Goal: Task Accomplishment & Management: Complete application form

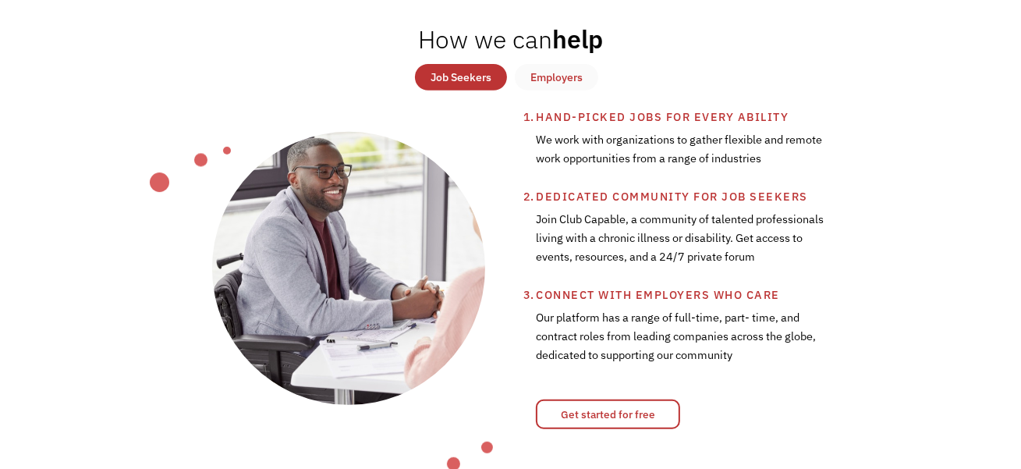
scroll to position [496, 0]
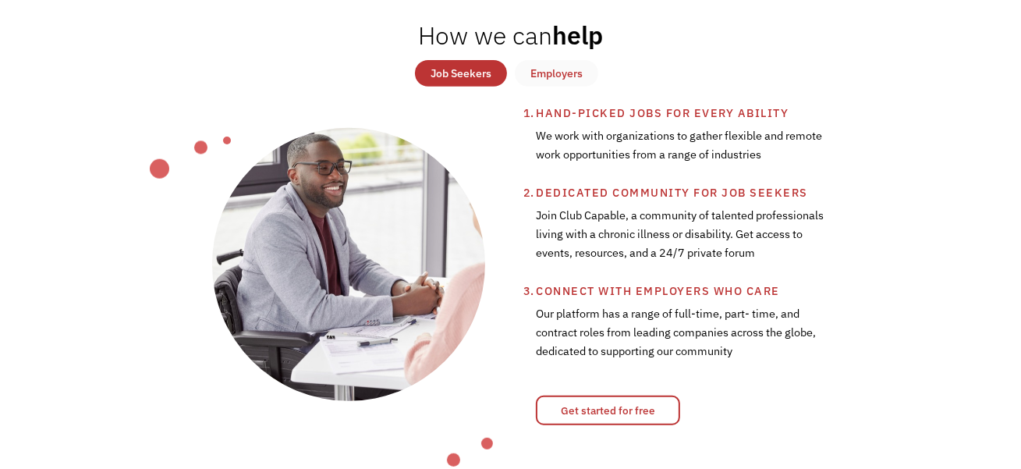
click at [483, 83] on div "Job Seekers" at bounding box center [460, 73] width 61 height 19
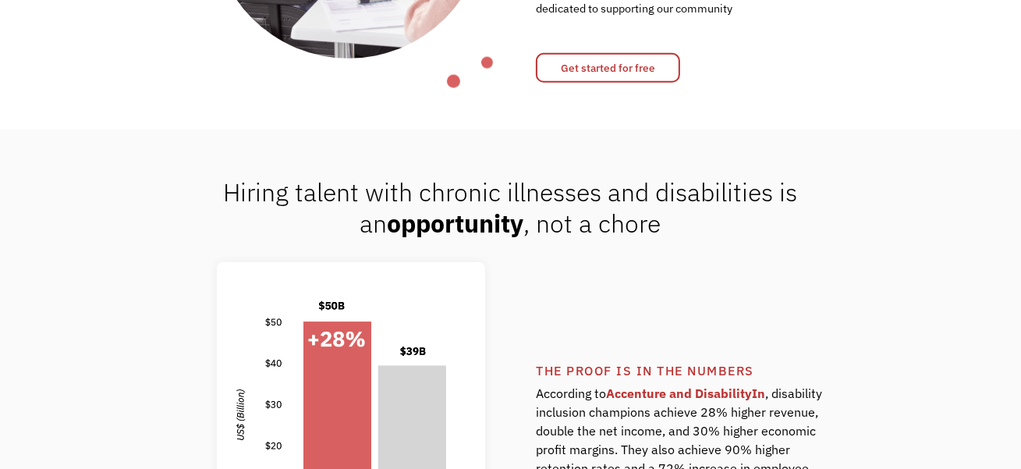
scroll to position [992, 0]
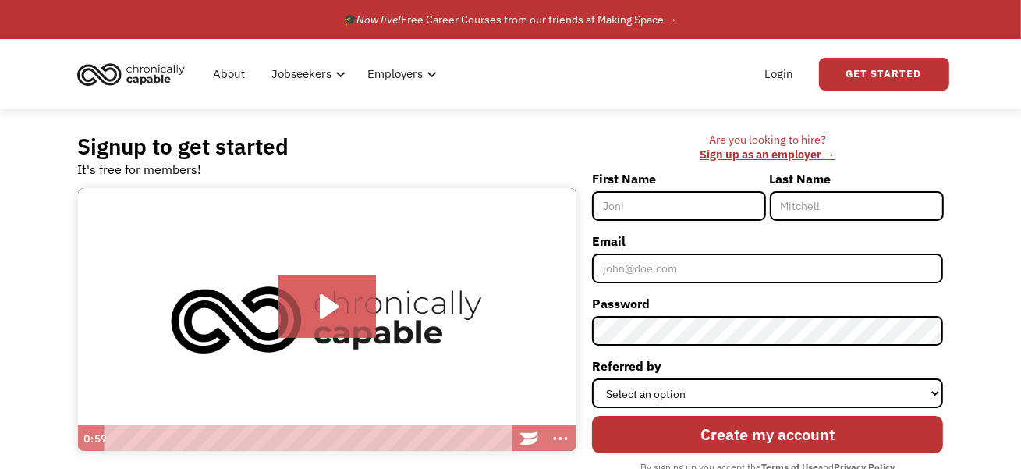
click at [689, 208] on input "First Name" at bounding box center [679, 206] width 174 height 30
type input "Harrison"
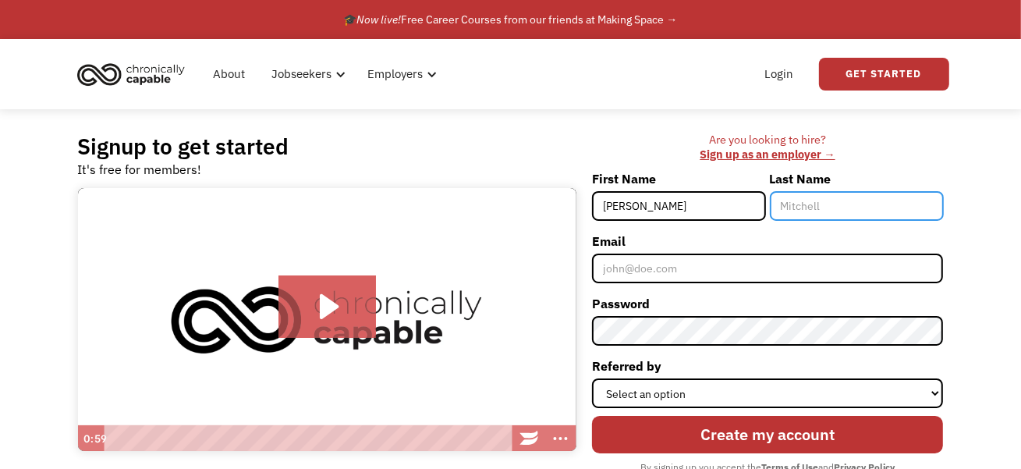
type input "Stimmel"
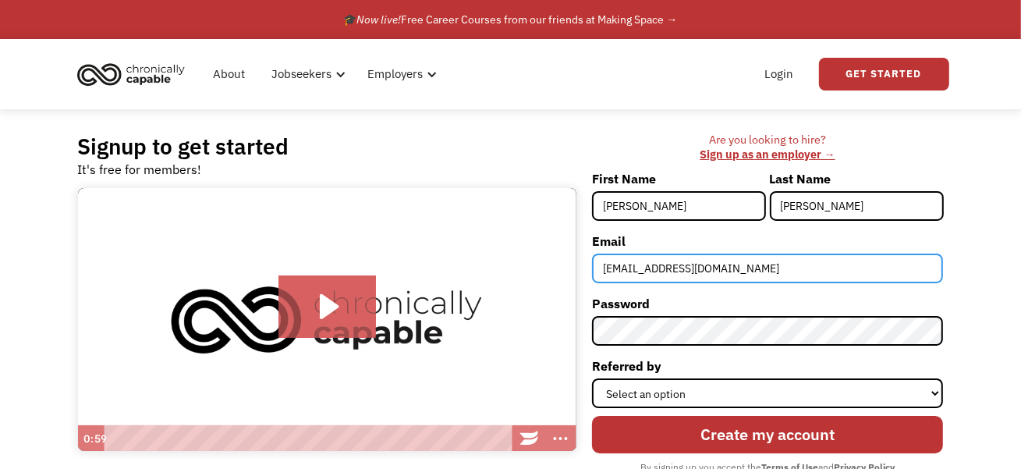
click at [635, 283] on input "harrystimmel@gmail.com" at bounding box center [768, 268] width 352 height 30
type input "harrison.stimmel@gmail.com"
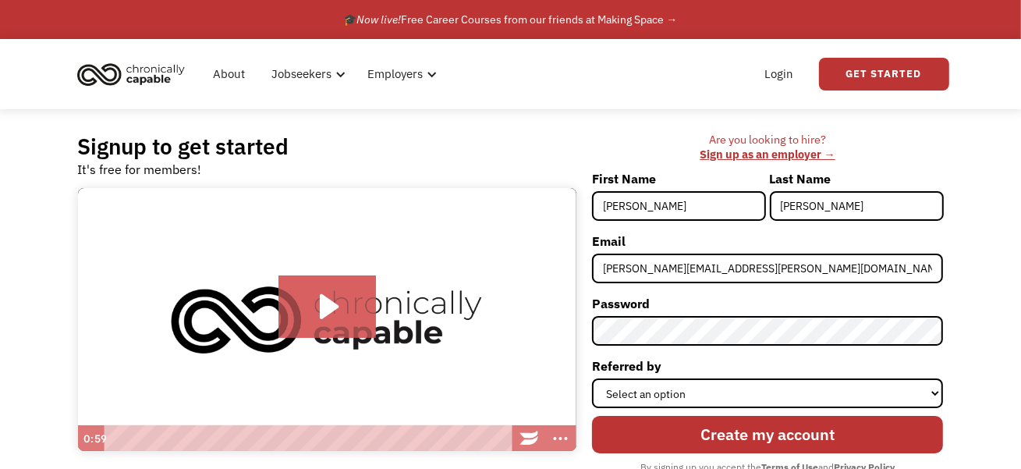
click at [752, 253] on label "Email" at bounding box center [768, 240] width 352 height 25
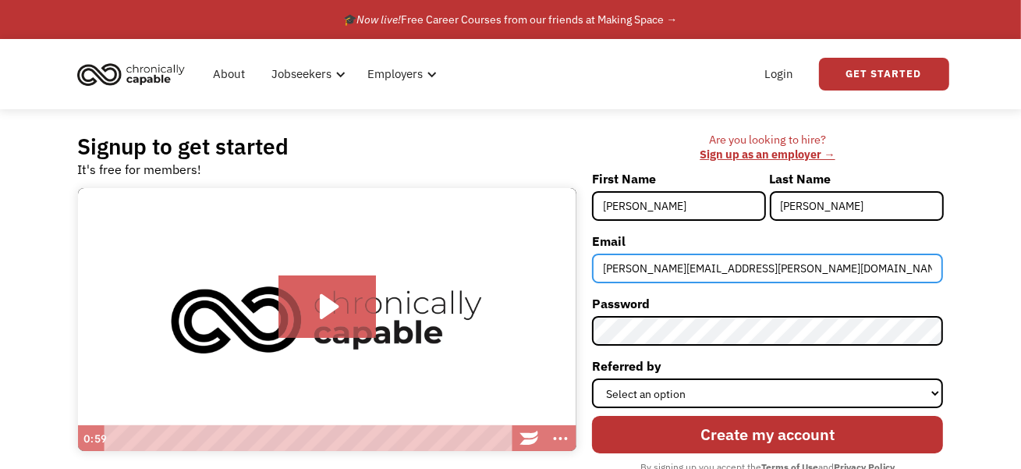
click at [752, 266] on input "harrison.stimmel@gmail.com" at bounding box center [768, 268] width 352 height 30
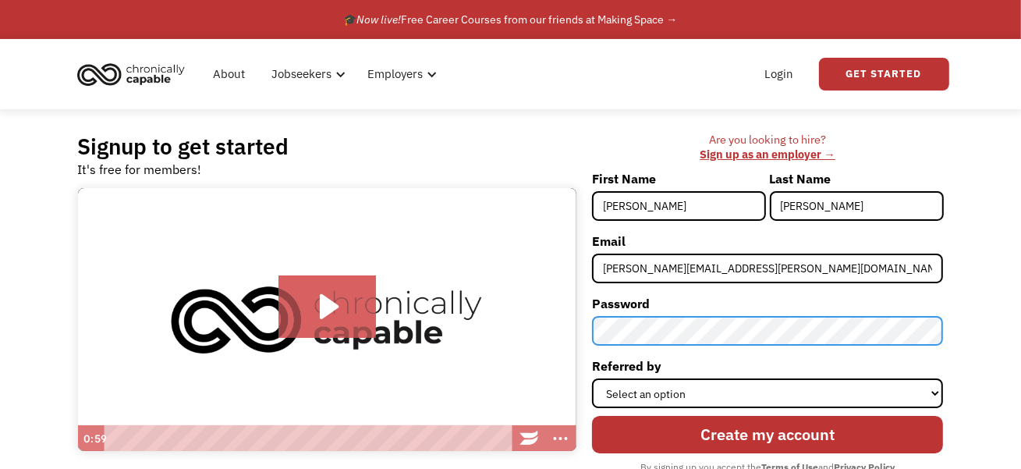
scroll to position [27, 0]
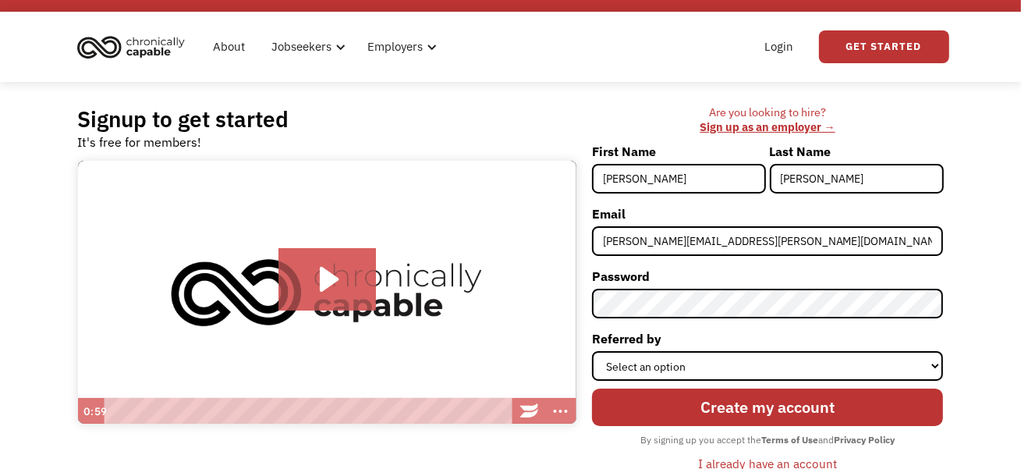
click at [737, 349] on form "First Name Harrison Last Name Stimmel Email harrison.stimmel@gmail.com Password…" at bounding box center [768, 308] width 352 height 338
click at [592, 468] on div at bounding box center [592, 476] width 0 height 0
click at [814, 289] on label "Password" at bounding box center [768, 276] width 352 height 25
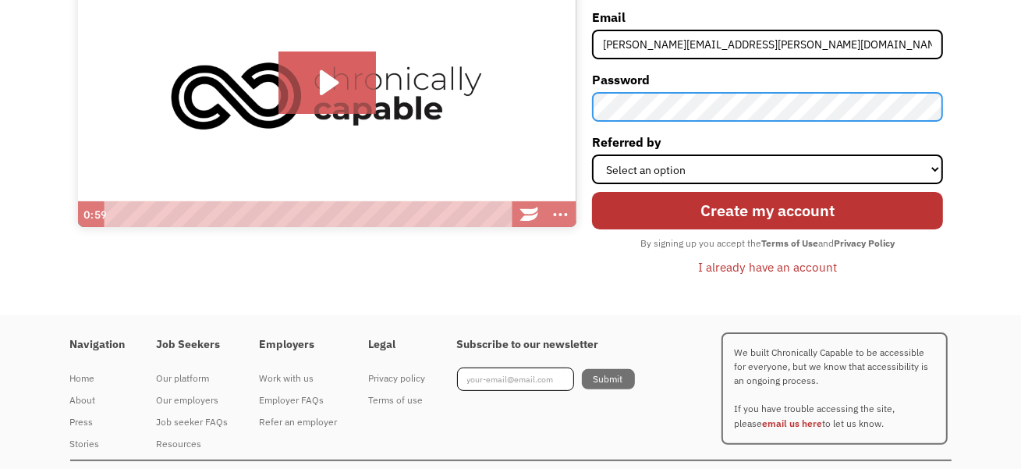
scroll to position [239, 0]
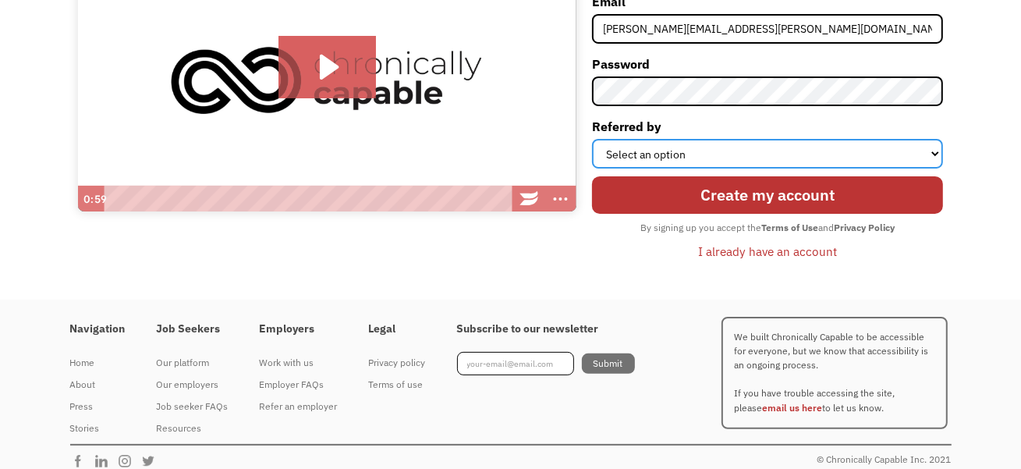
click at [778, 168] on select "Select an option Instagram Facebook Twitter Search Engine News Article Word of …" at bounding box center [768, 154] width 352 height 30
select select "Other"
click at [592, 168] on select "Select an option Instagram Facebook Twitter Search Engine News Article Word of …" at bounding box center [768, 154] width 352 height 30
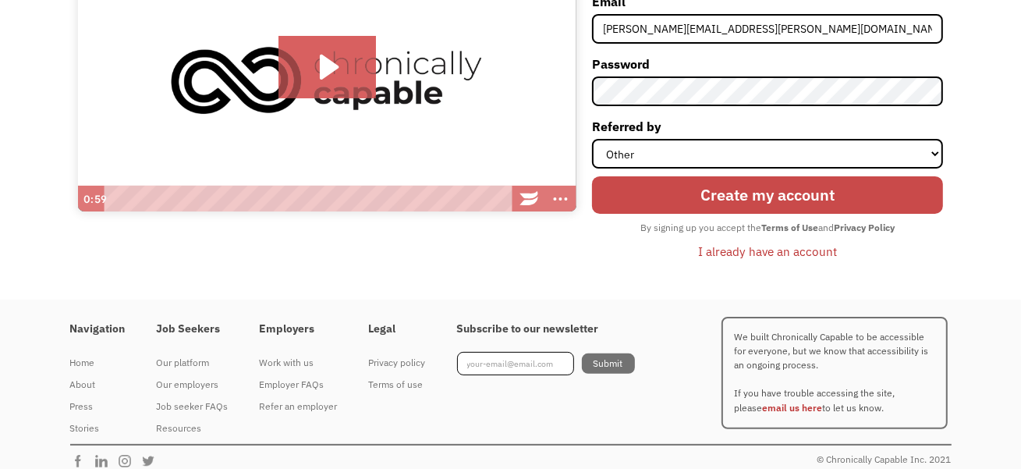
click at [736, 214] on input "Create my account" at bounding box center [768, 194] width 352 height 37
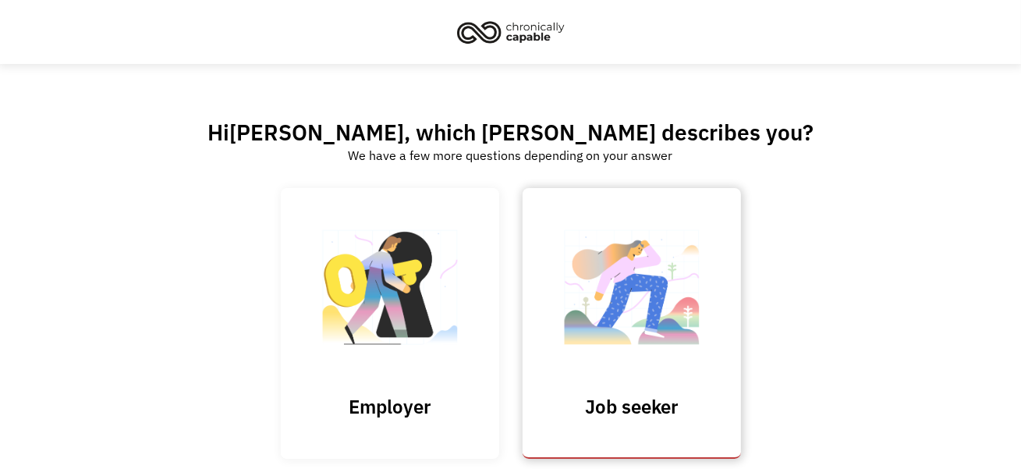
drag, startPoint x: 636, startPoint y: 299, endPoint x: 643, endPoint y: 296, distance: 8.1
click at [636, 298] on img at bounding box center [632, 295] width 156 height 152
drag, startPoint x: 692, startPoint y: 0, endPoint x: 970, endPoint y: 172, distance: 327.4
click at [970, 172] on div "Hi Harrison , which best describes you? We have a few more questions depending …" at bounding box center [510, 311] width 1021 height 495
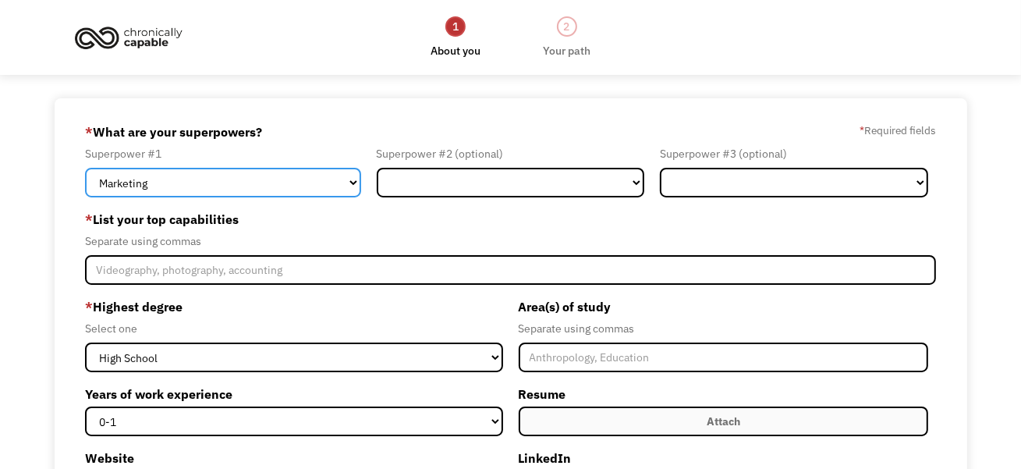
click at [290, 197] on select "Marketing Human Resources Finance Technology Operations Sales Industrial & Manu…" at bounding box center [223, 183] width 276 height 30
select select "Sales"
click at [85, 183] on select "Marketing Human Resources Finance Technology Operations Sales Industrial & Manu…" at bounding box center [223, 183] width 276 height 30
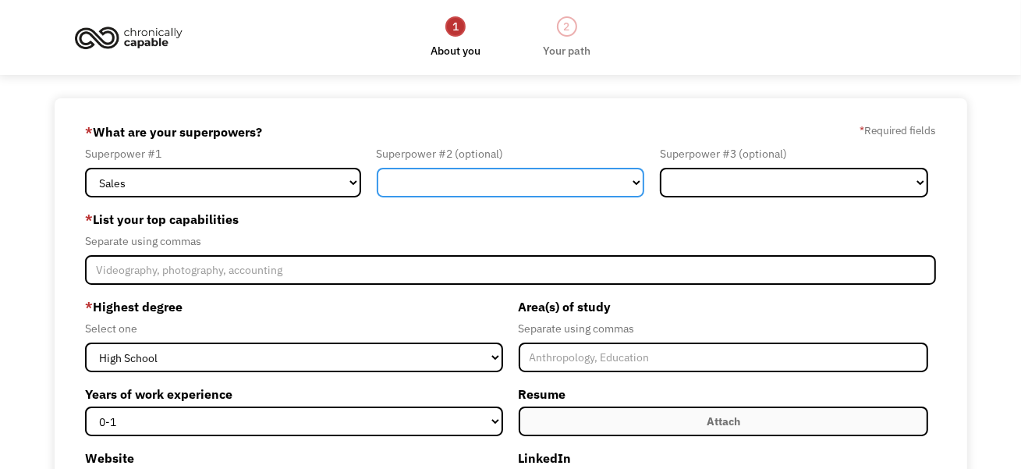
click at [527, 197] on select "Marketing Human Resources Finance Technology Operations Sales Industrial & Manu…" at bounding box center [511, 183] width 268 height 30
select select "Customer Service"
click at [377, 183] on select "Marketing Human Resources Finance Technology Operations Sales Industrial & Manu…" at bounding box center [511, 183] width 268 height 30
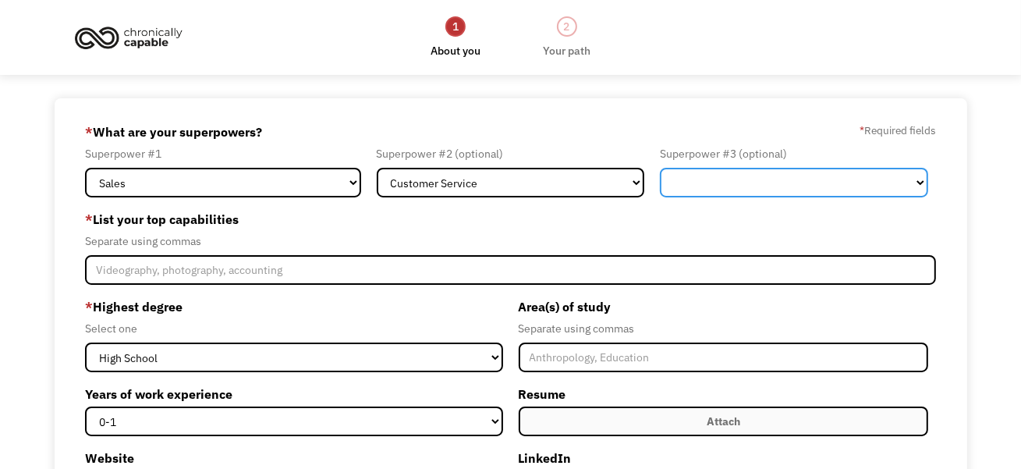
click at [740, 197] on select "Marketing Human Resources Finance Technology Operations Sales Industrial & Manu…" at bounding box center [794, 183] width 268 height 30
select select "Technology"
click at [660, 183] on select "Marketing Human Resources Finance Technology Operations Sales Industrial & Manu…" at bounding box center [794, 183] width 268 height 30
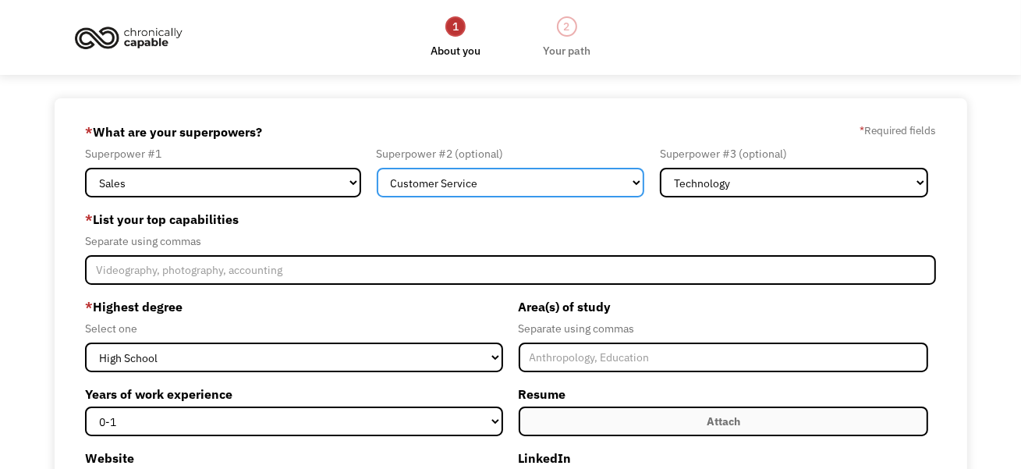
click at [547, 197] on select "Marketing Human Resources Finance Technology Operations Sales Industrial & Manu…" at bounding box center [511, 183] width 268 height 30
select select "Technology"
click at [377, 183] on select "Marketing Human Resources Finance Technology Operations Sales Industrial & Manu…" at bounding box center [511, 183] width 268 height 30
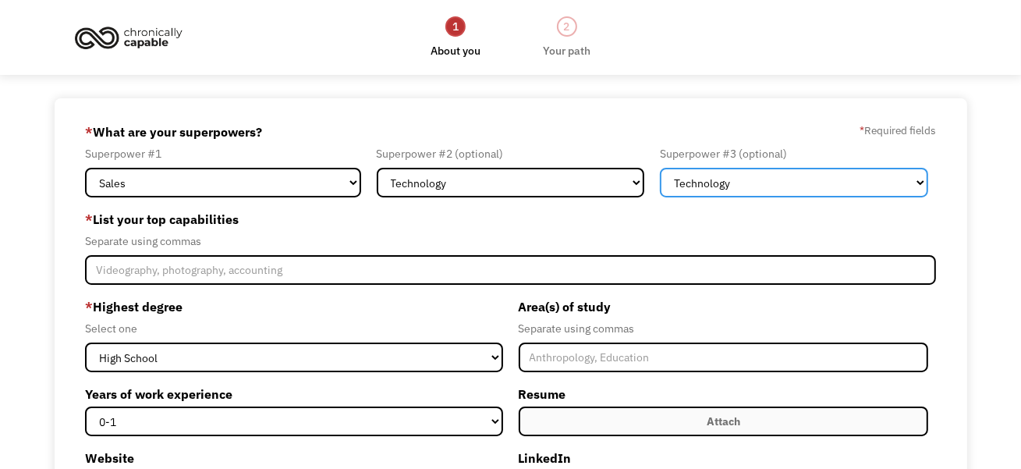
click at [756, 197] on select "Marketing Human Resources Finance Technology Operations Sales Industrial & Manu…" at bounding box center [794, 183] width 268 height 30
select select "Customer Service"
click at [660, 183] on select "Marketing Human Resources Finance Technology Operations Sales Industrial & Manu…" at bounding box center [794, 183] width 268 height 30
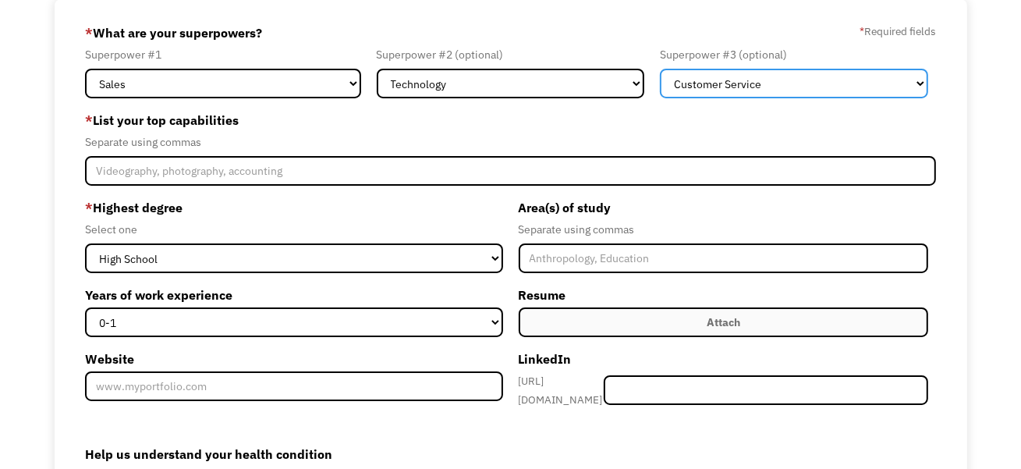
scroll to position [141, 0]
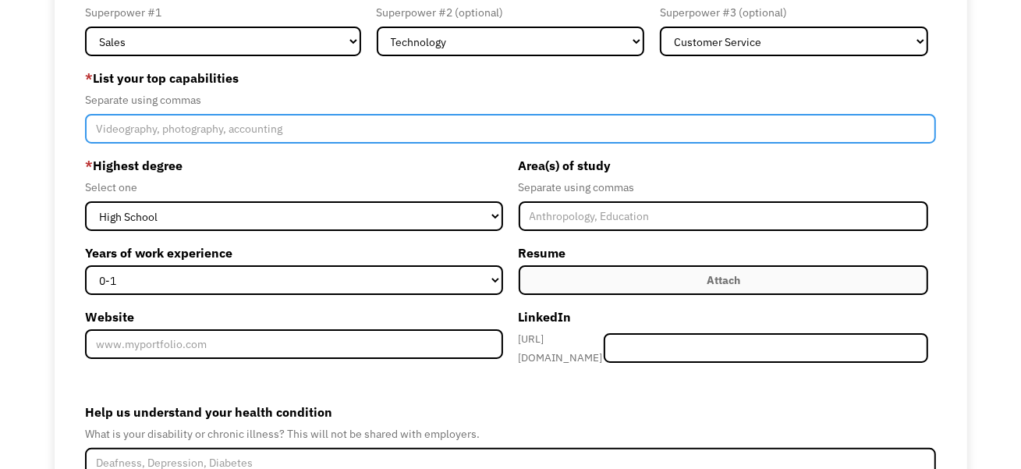
click at [248, 143] on input "Member-Create-Step1" at bounding box center [510, 129] width 851 height 30
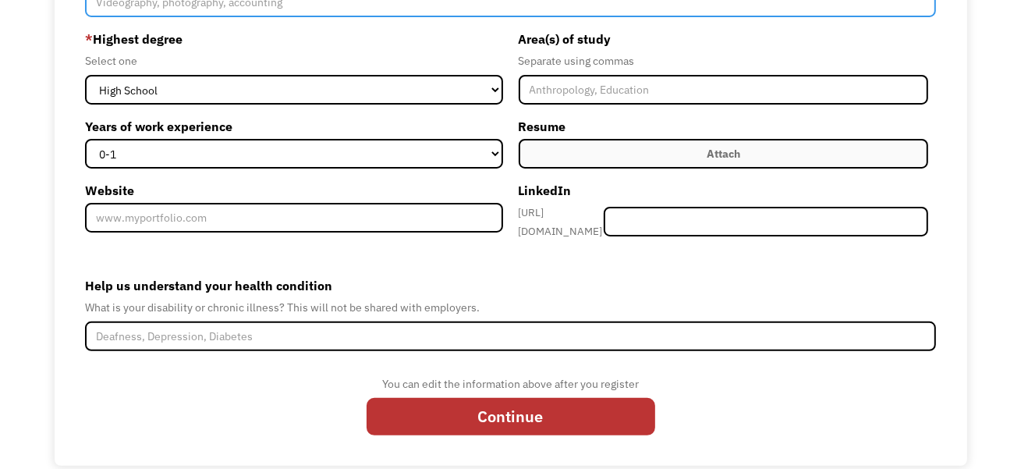
scroll to position [0, 0]
